Goal: Task Accomplishment & Management: Complete application form

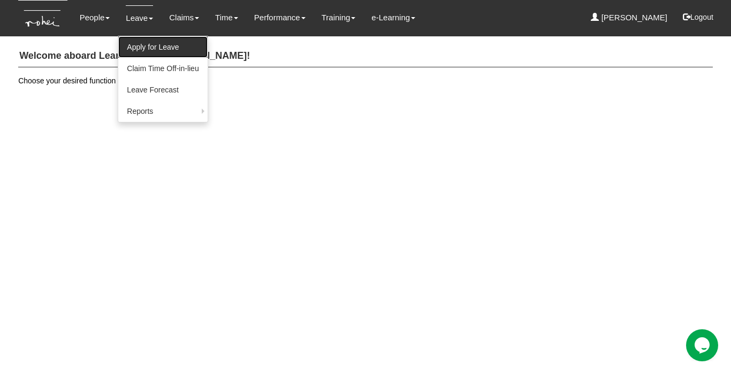
click at [131, 36] on link "Apply for Leave" at bounding box center [162, 46] width 89 height 21
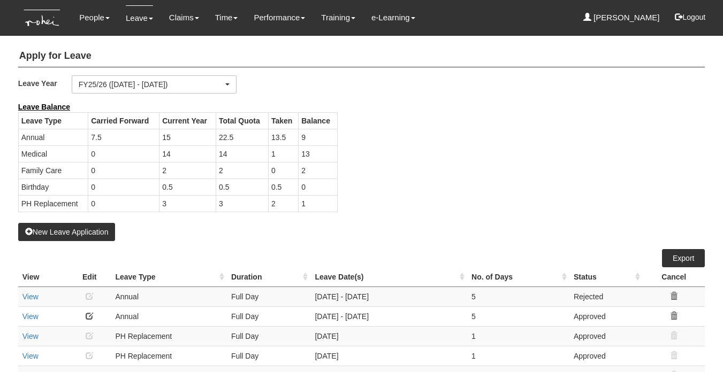
select select "50"
click at [303, 166] on td "2" at bounding box center [317, 170] width 39 height 17
click at [307, 205] on td "1" at bounding box center [317, 203] width 39 height 17
click at [94, 232] on button "New Leave Application" at bounding box center [66, 232] width 97 height 18
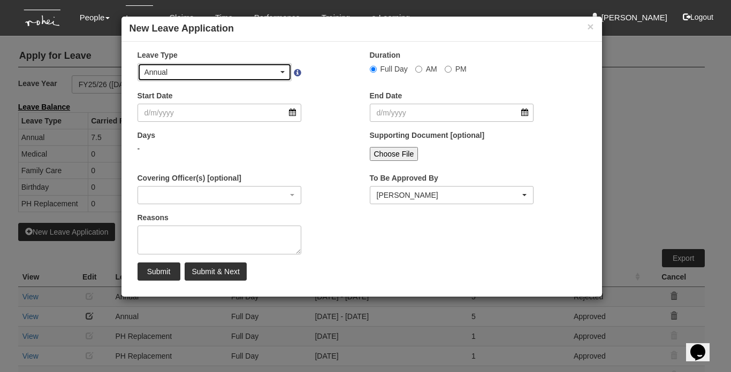
click at [216, 78] on div "Annual" at bounding box center [215, 72] width 154 height 17
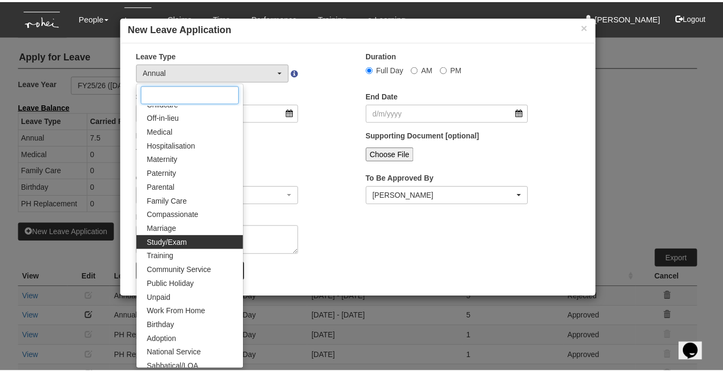
scroll to position [69, 0]
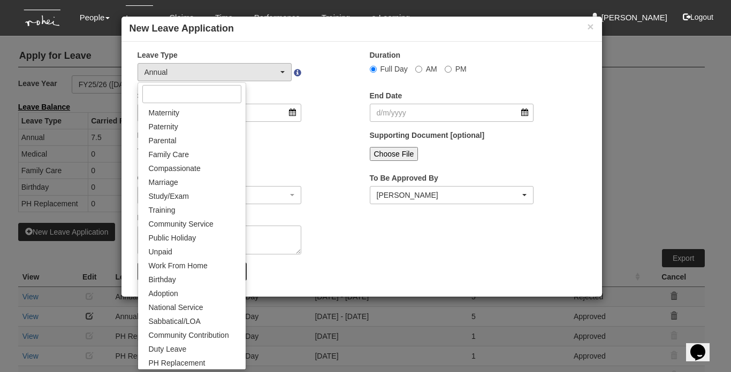
click at [328, 178] on div "Covering Officer(s) [optional]" at bounding box center [245, 193] width 232 height 40
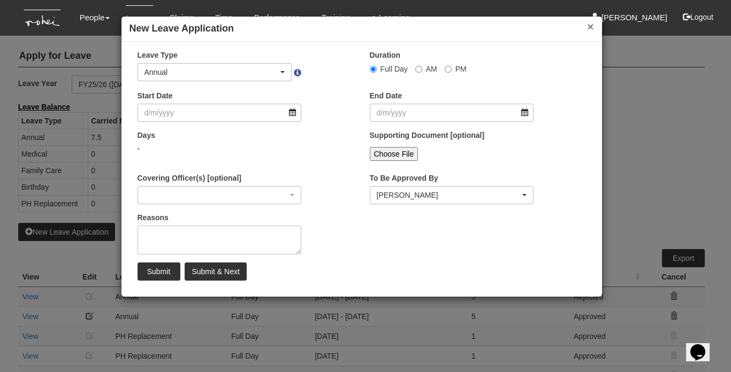
click at [589, 27] on button "×" at bounding box center [590, 26] width 6 height 11
